Goal: Task Accomplishment & Management: Complete application form

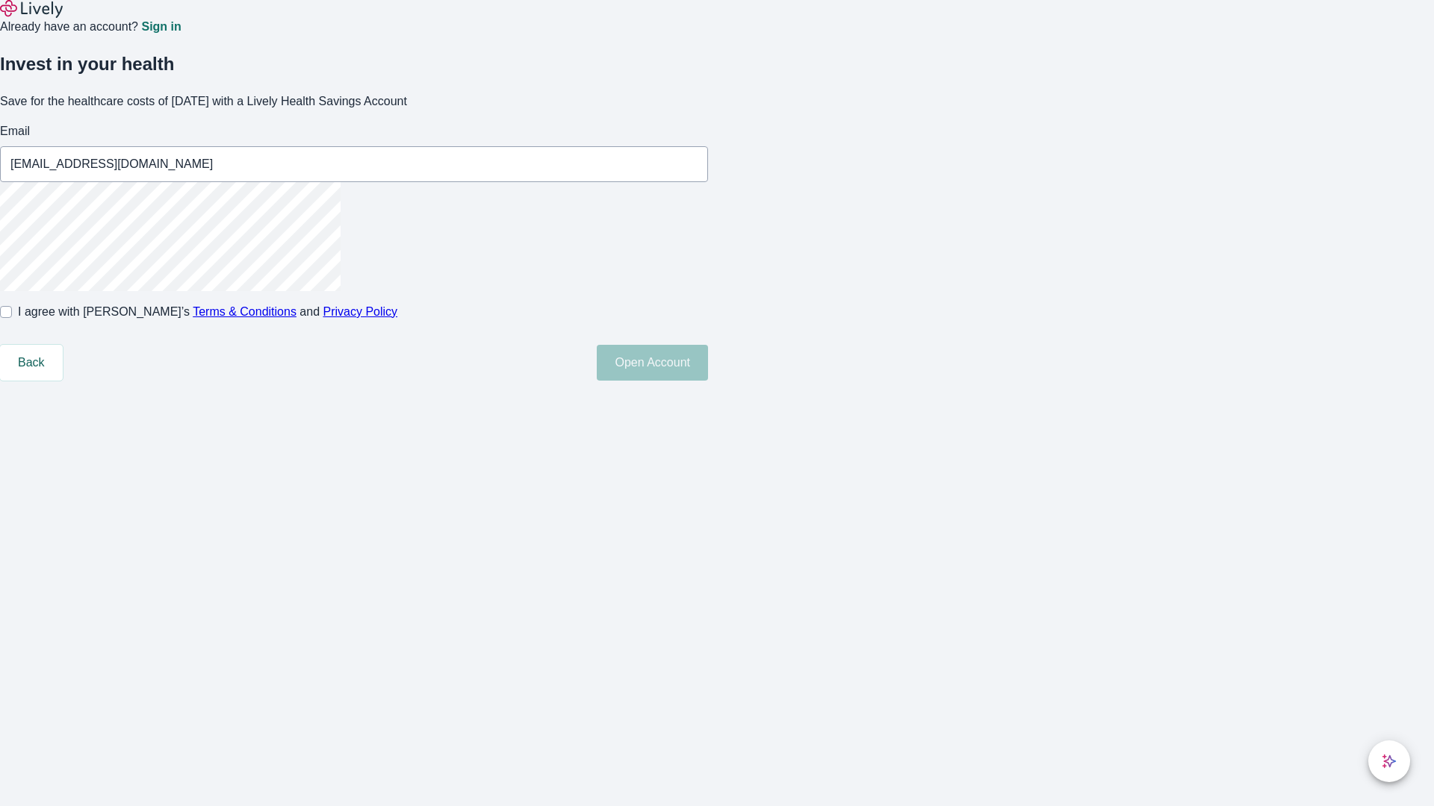
click at [12, 318] on input "I agree with Lively’s Terms & Conditions and Privacy Policy" at bounding box center [6, 312] width 12 height 12
checkbox input "true"
click at [708, 381] on button "Open Account" at bounding box center [652, 363] width 111 height 36
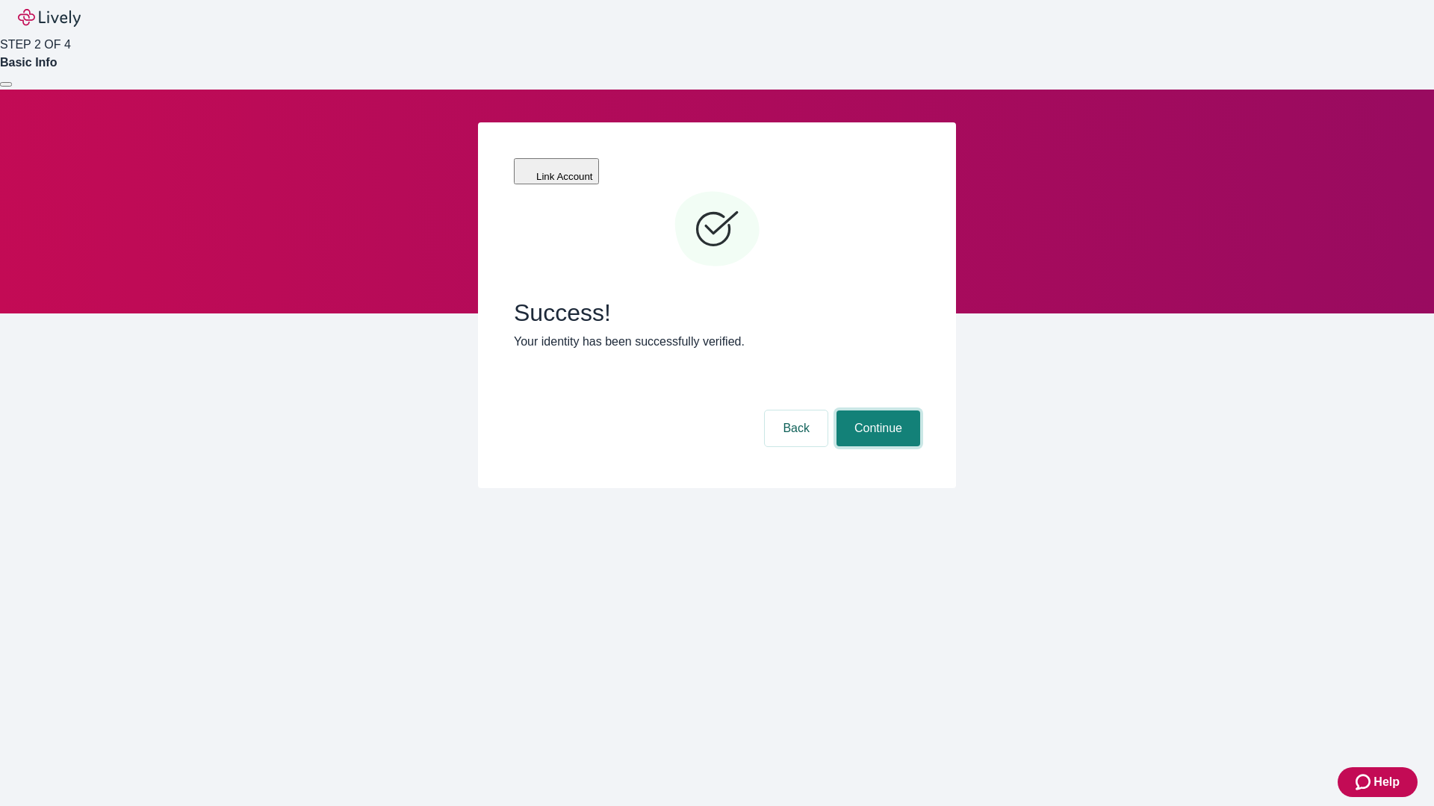
click at [876, 411] on button "Continue" at bounding box center [878, 429] width 84 height 36
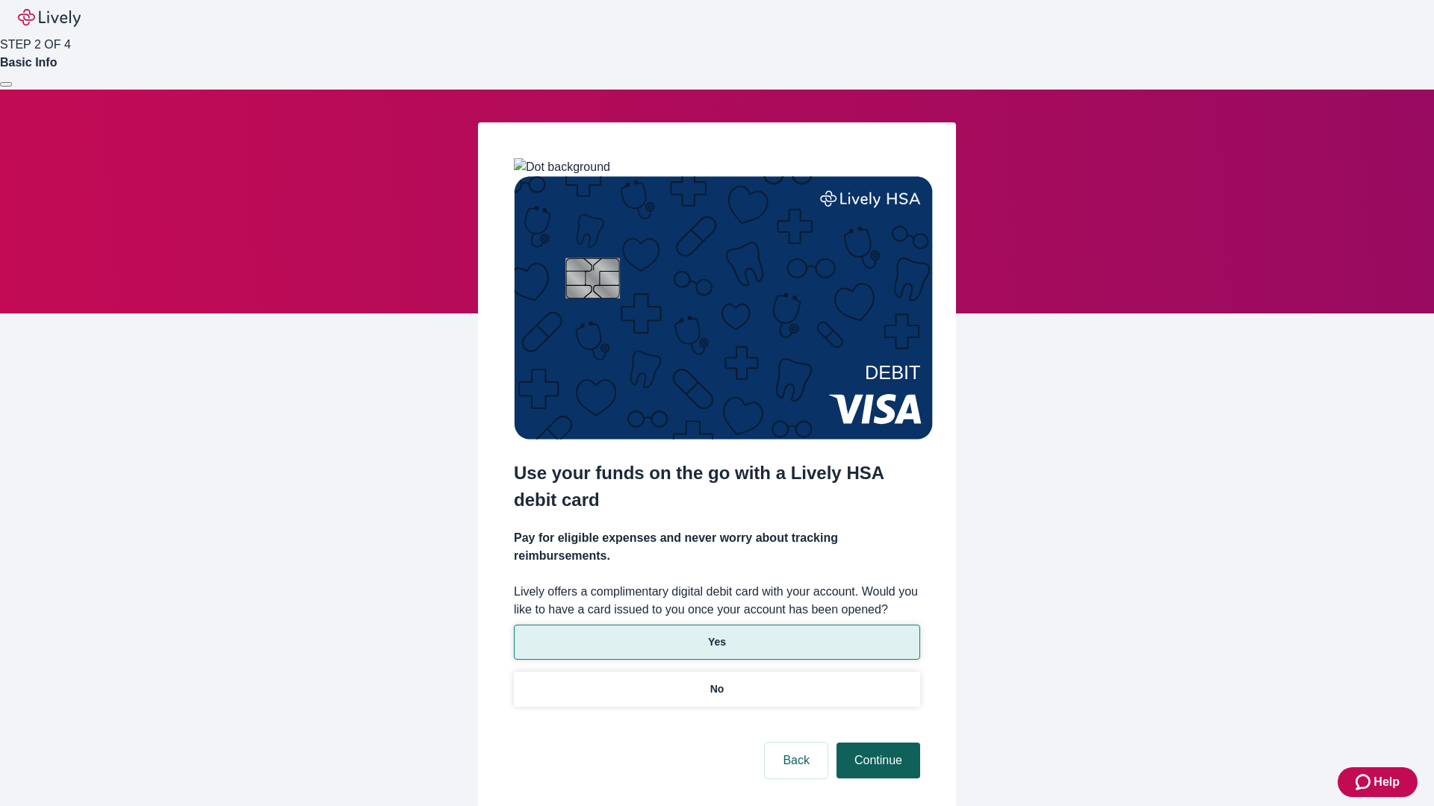
click at [716, 682] on p "No" at bounding box center [717, 690] width 14 height 16
click at [876, 743] on button "Continue" at bounding box center [878, 761] width 84 height 36
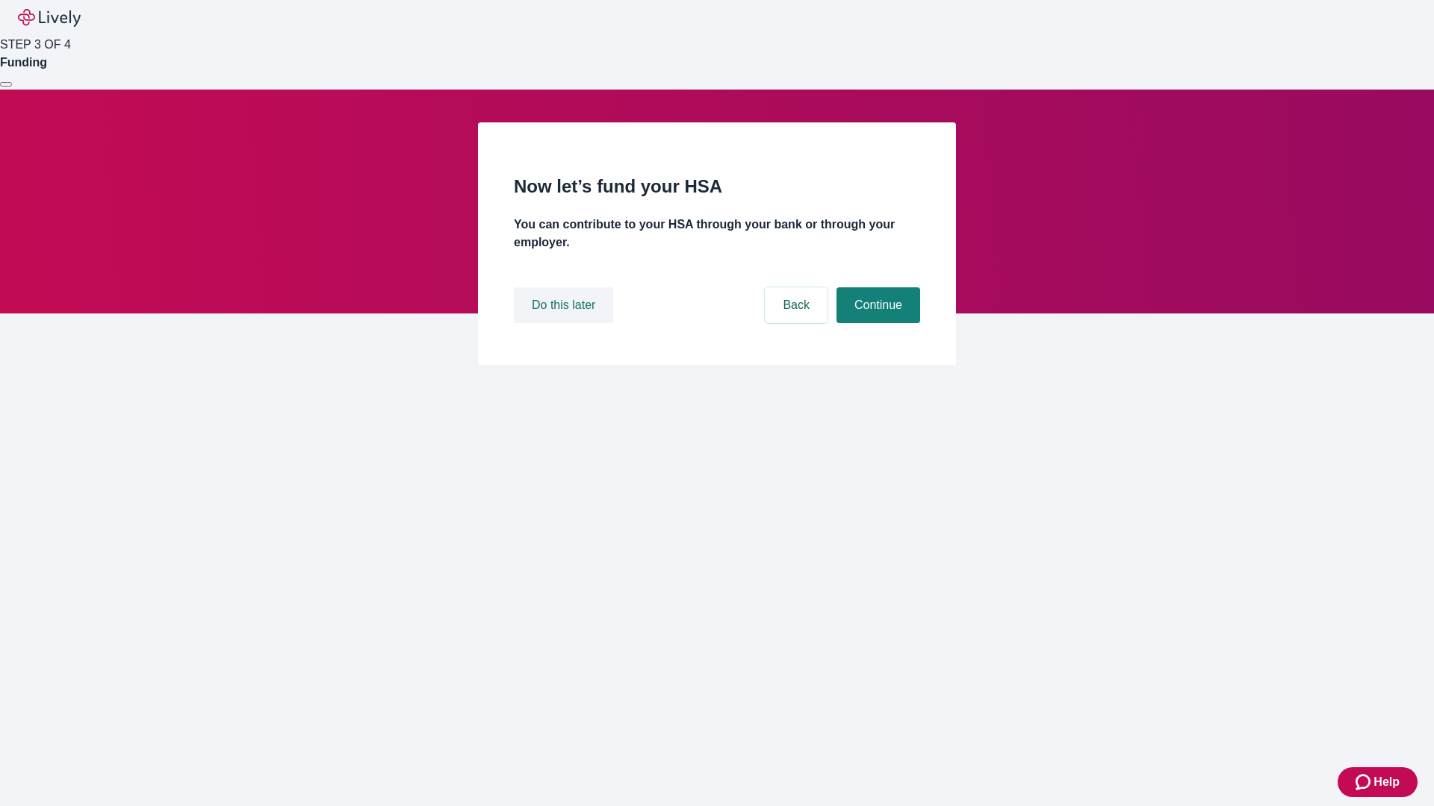
click at [565, 323] on button "Do this later" at bounding box center [563, 305] width 99 height 36
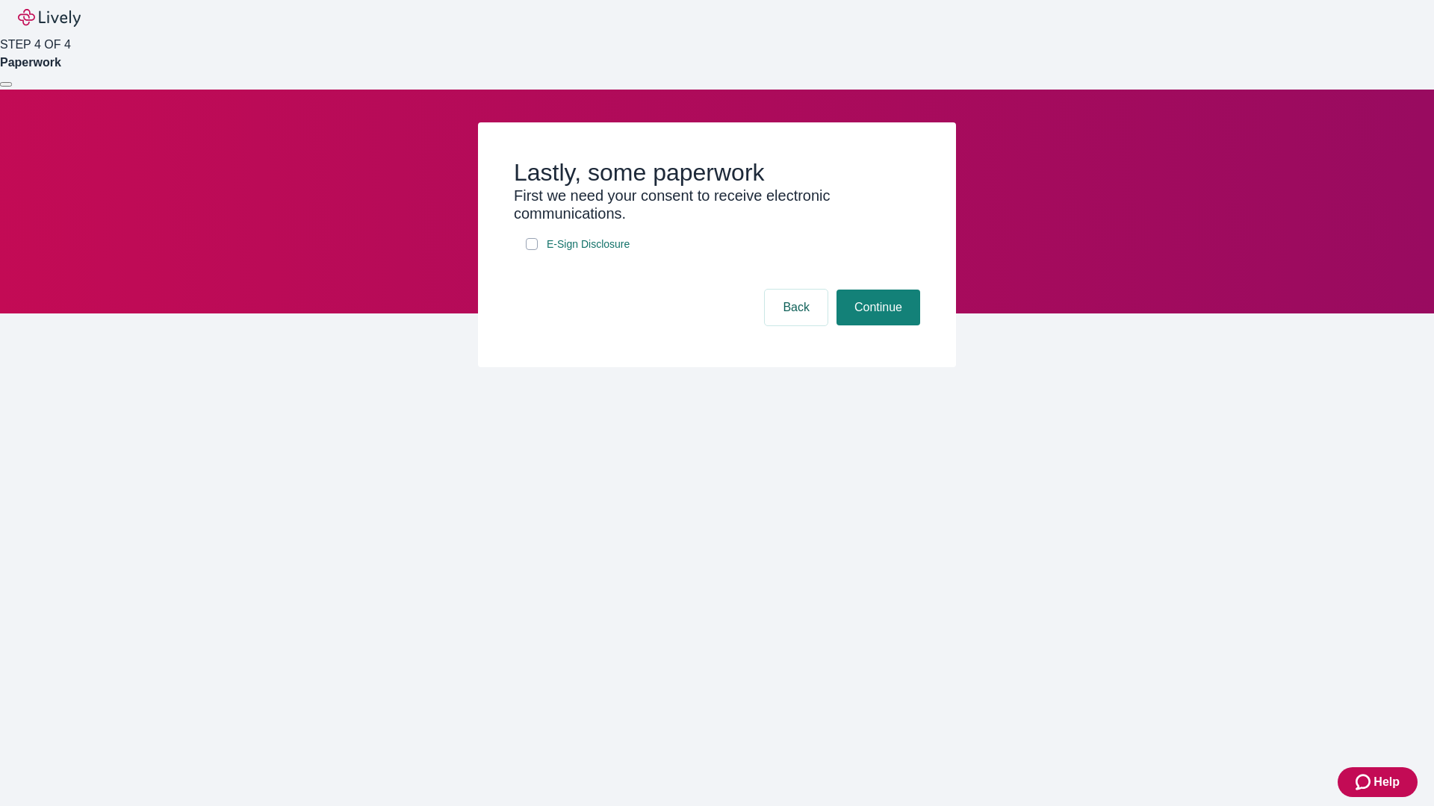
click at [532, 250] on input "E-Sign Disclosure" at bounding box center [532, 244] width 12 height 12
checkbox input "true"
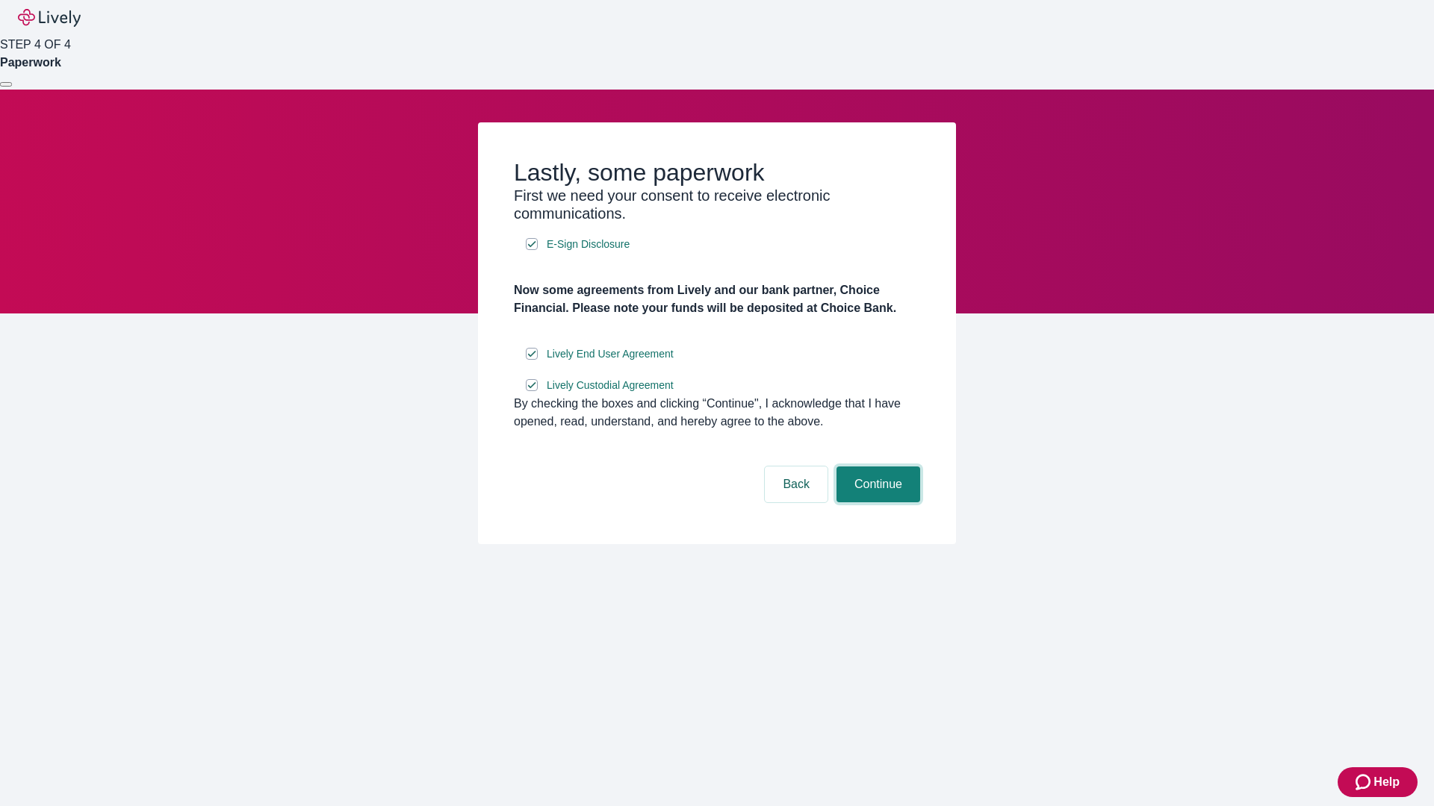
click at [876, 503] on button "Continue" at bounding box center [878, 485] width 84 height 36
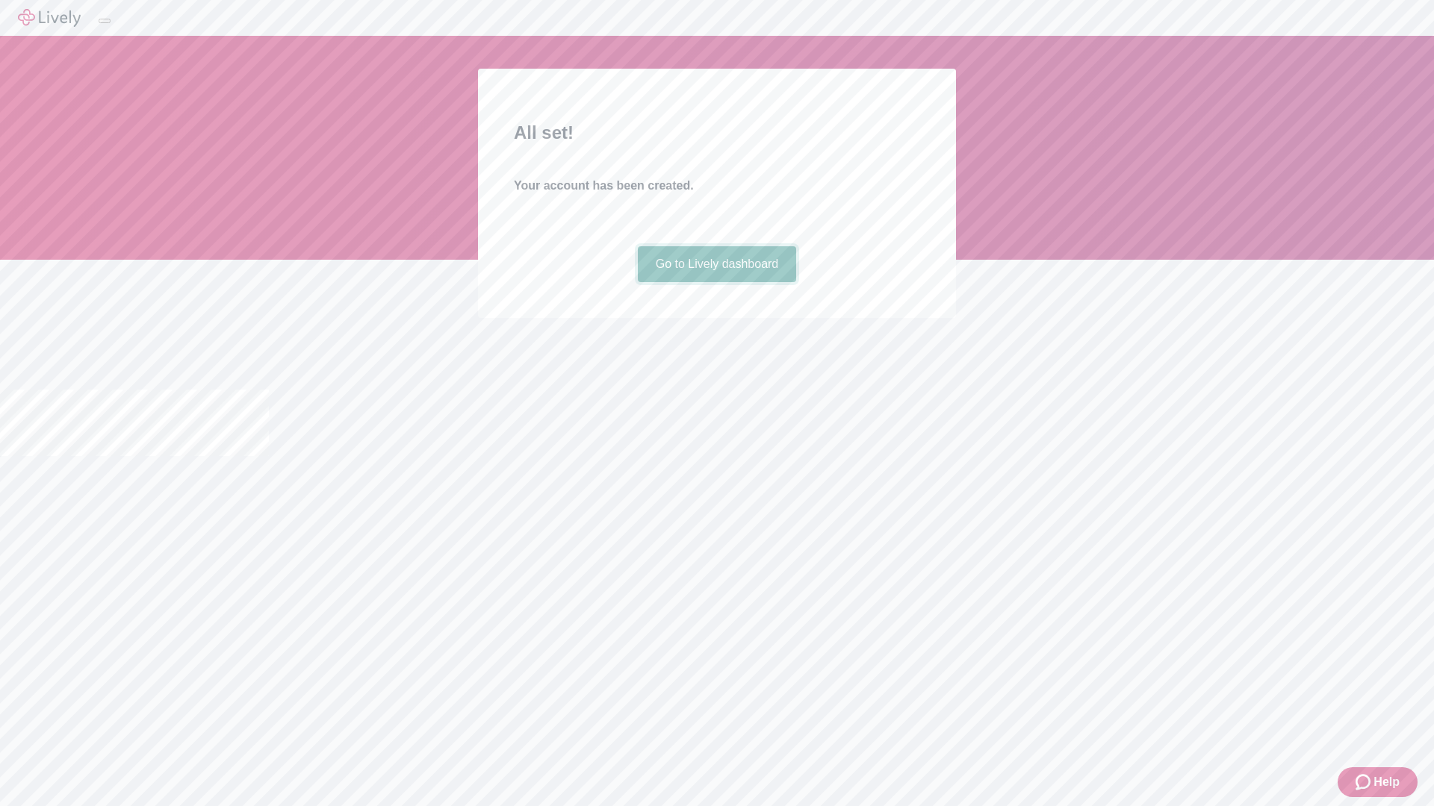
click at [716, 282] on link "Go to Lively dashboard" at bounding box center [717, 264] width 159 height 36
